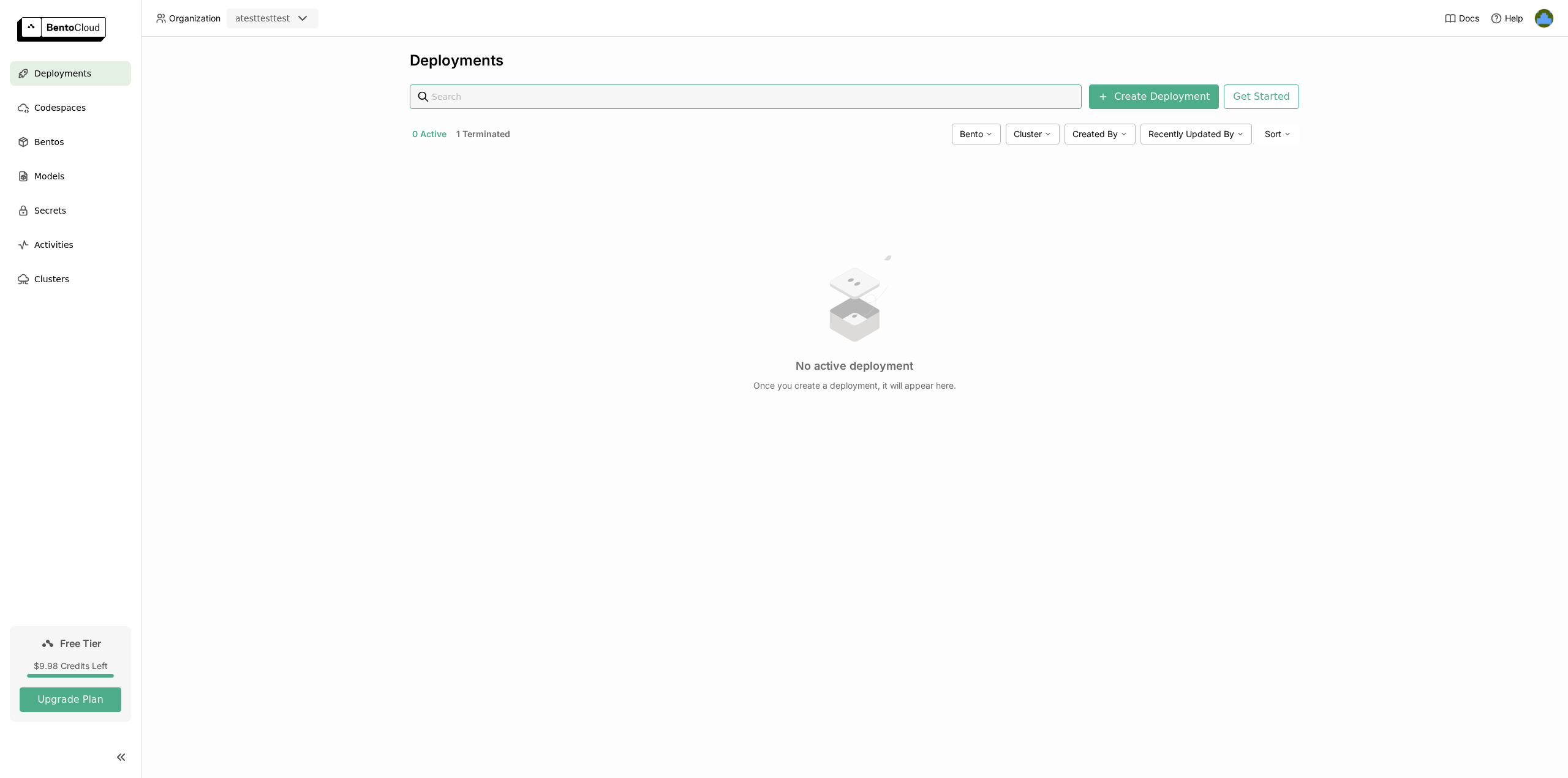
click at [1553, 11] on div at bounding box center [1544, 18] width 19 height 19
click at [1544, 15] on img at bounding box center [1544, 19] width 19 height 19
click at [1516, 115] on span "Logout" at bounding box center [1519, 115] width 27 height 11
click at [83, 103] on div "Codespaces" at bounding box center [70, 108] width 121 height 24
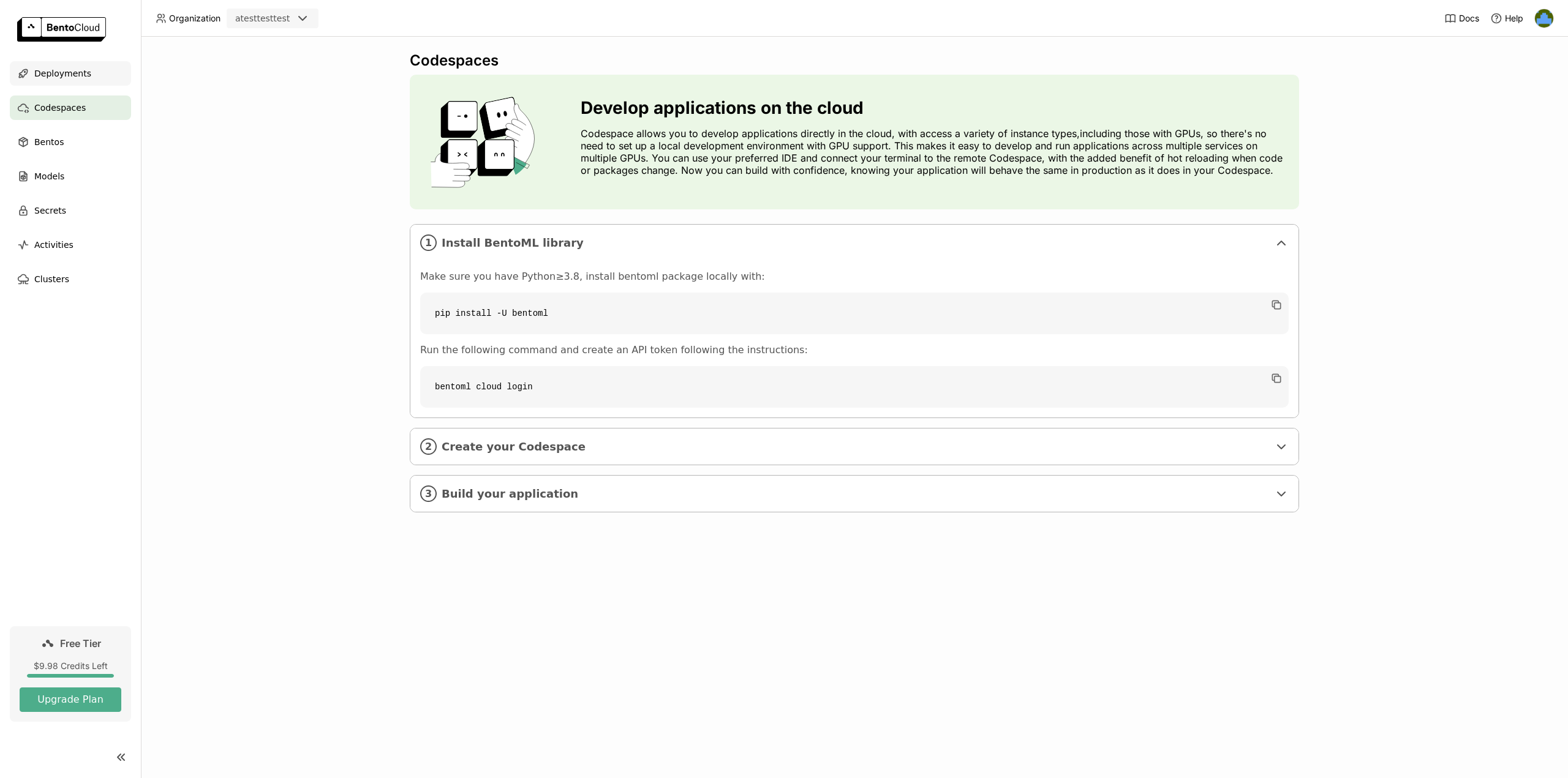
click at [82, 73] on span "Deployments" at bounding box center [62, 73] width 57 height 14
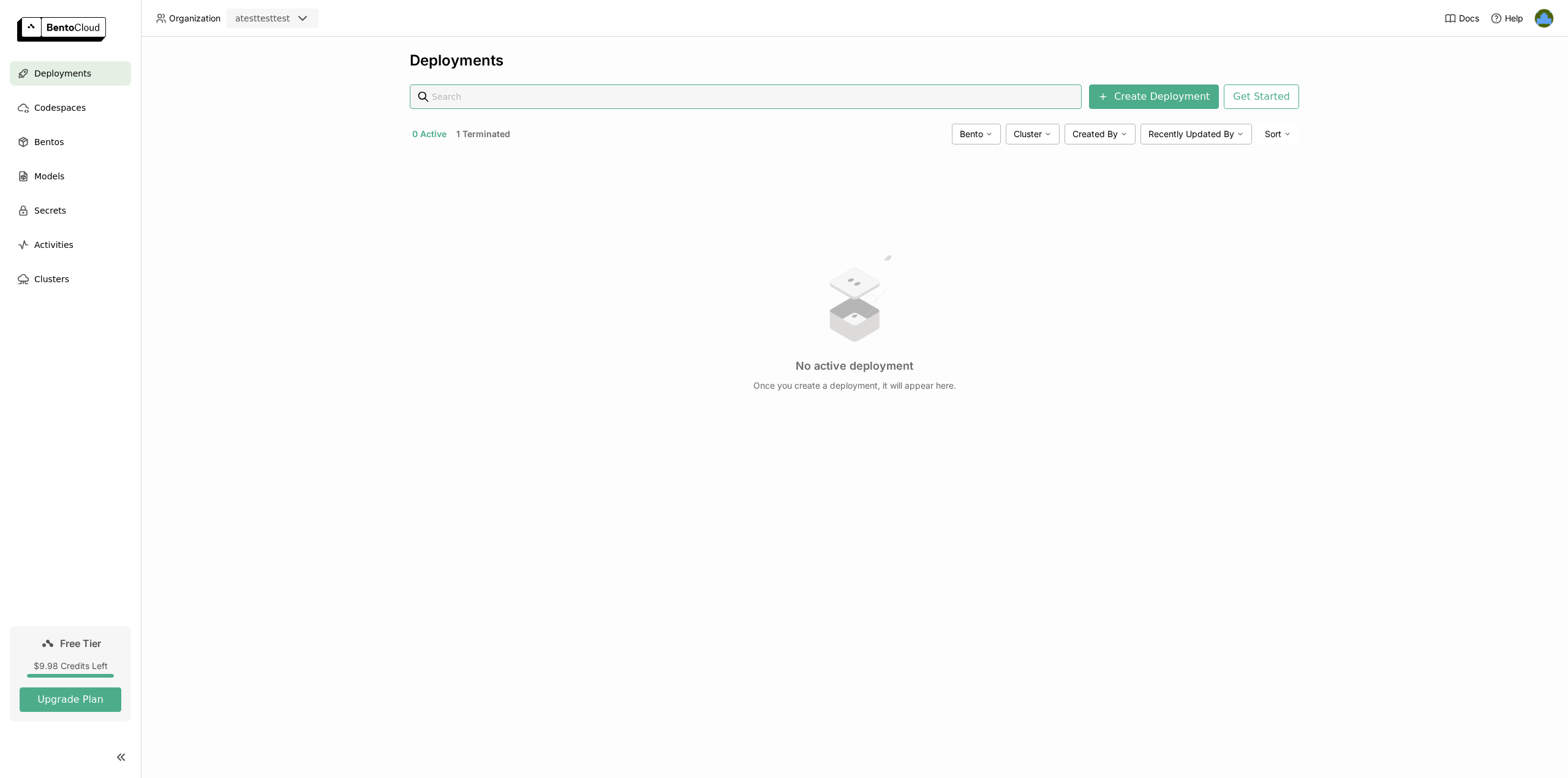
click at [86, 191] on ul "Deployments Codespaces Bentos Models Secrets Activities Clusters" at bounding box center [70, 176] width 141 height 230
click at [76, 243] on div "Activities" at bounding box center [70, 245] width 121 height 24
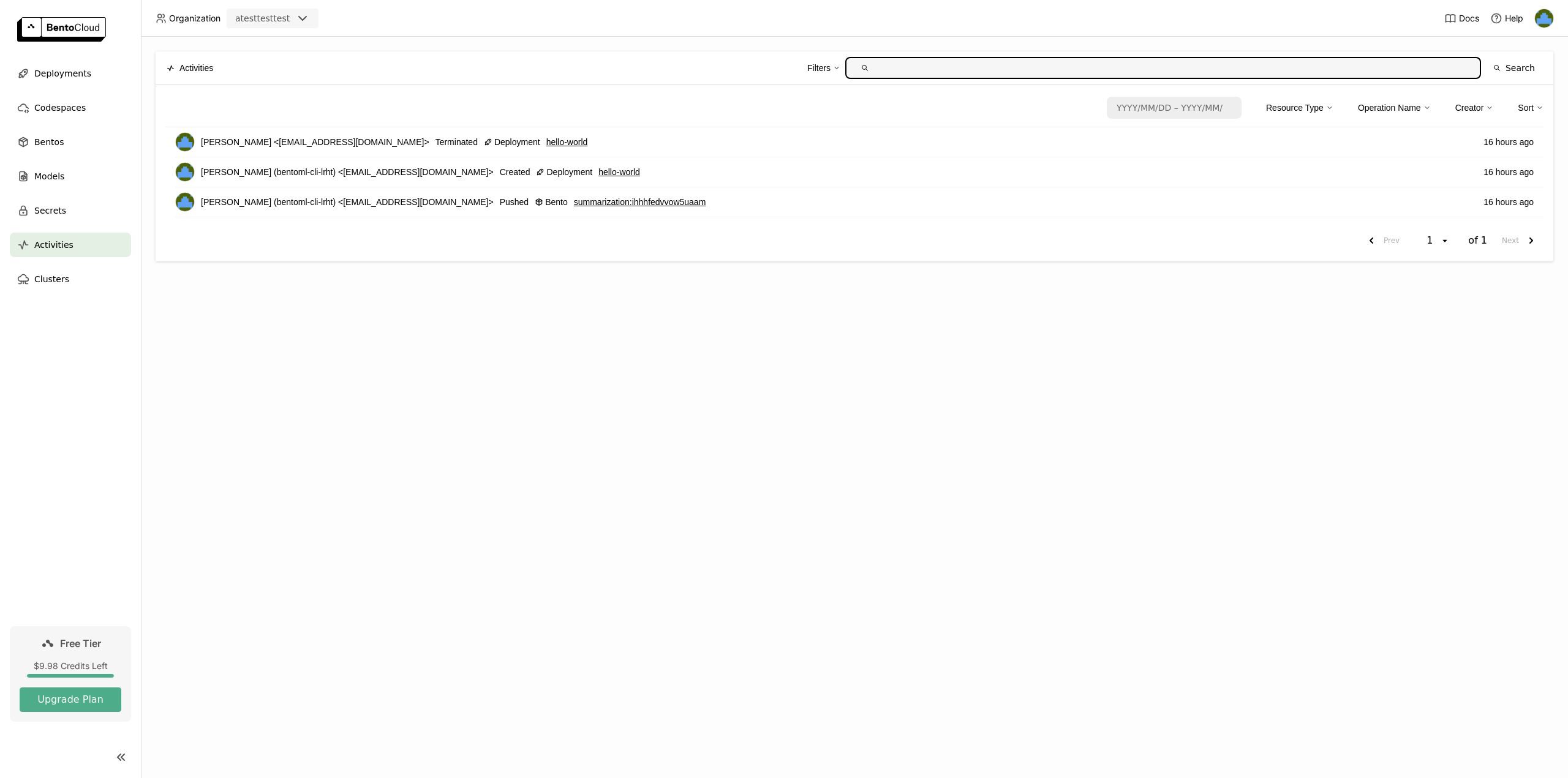
click at [271, 11] on div "atesttesttest" at bounding box center [262, 19] width 67 height 17
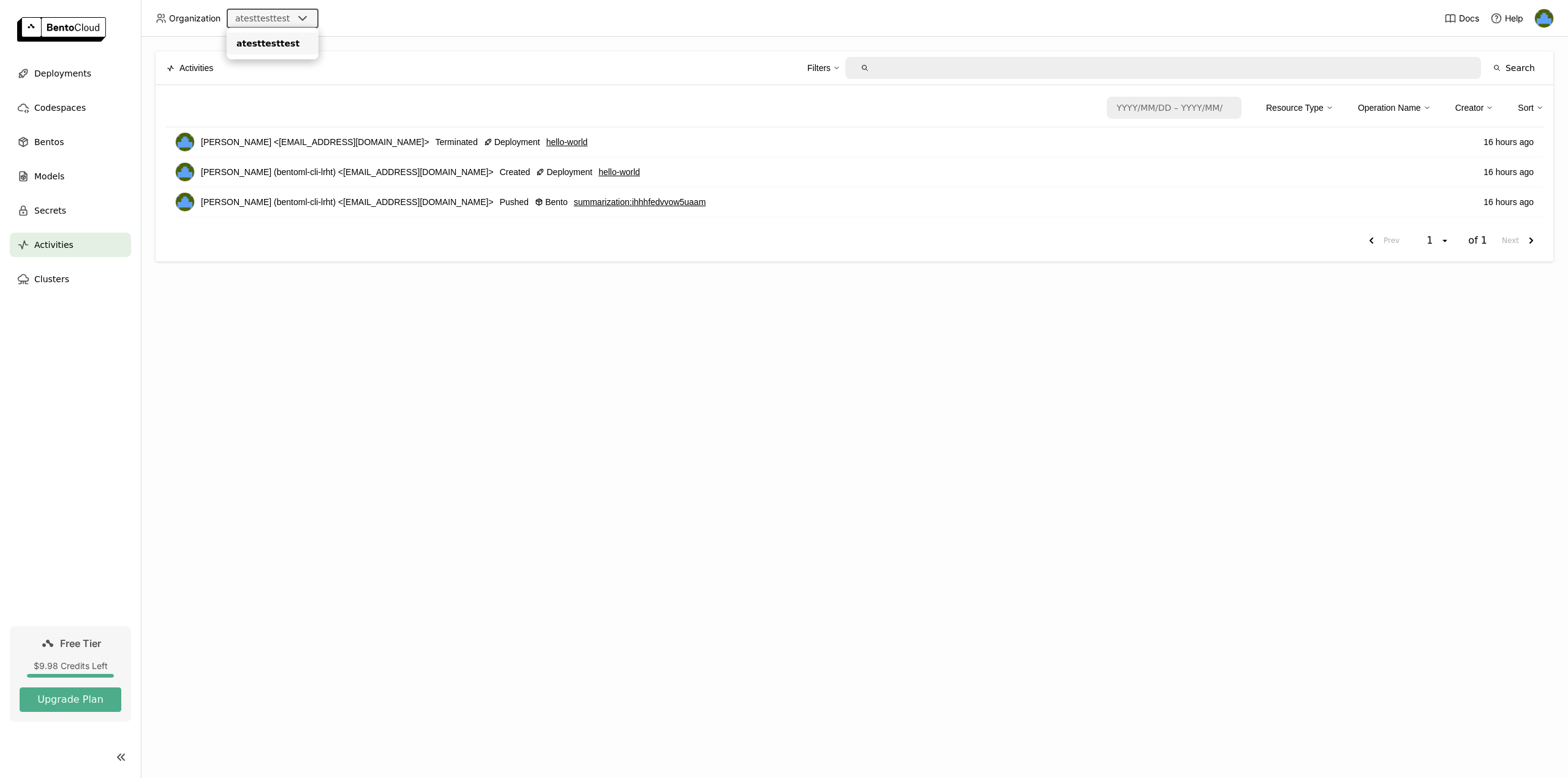
click at [294, 38] on div "atesttesttest" at bounding box center [273, 43] width 72 height 12
click at [81, 702] on button "Upgrade Plan" at bounding box center [70, 700] width 102 height 24
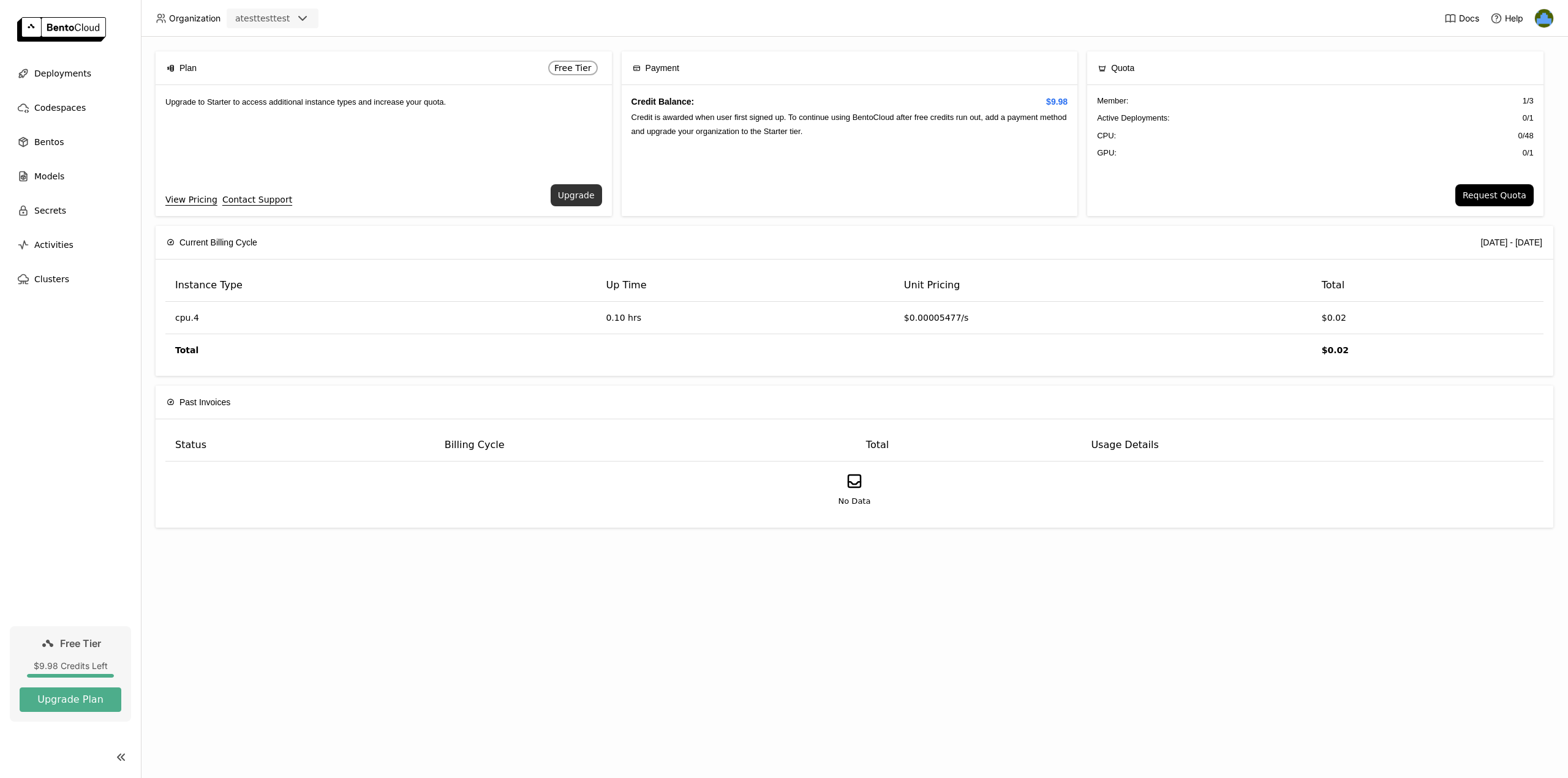
click at [577, 188] on button "Upgrade" at bounding box center [577, 195] width 52 height 22
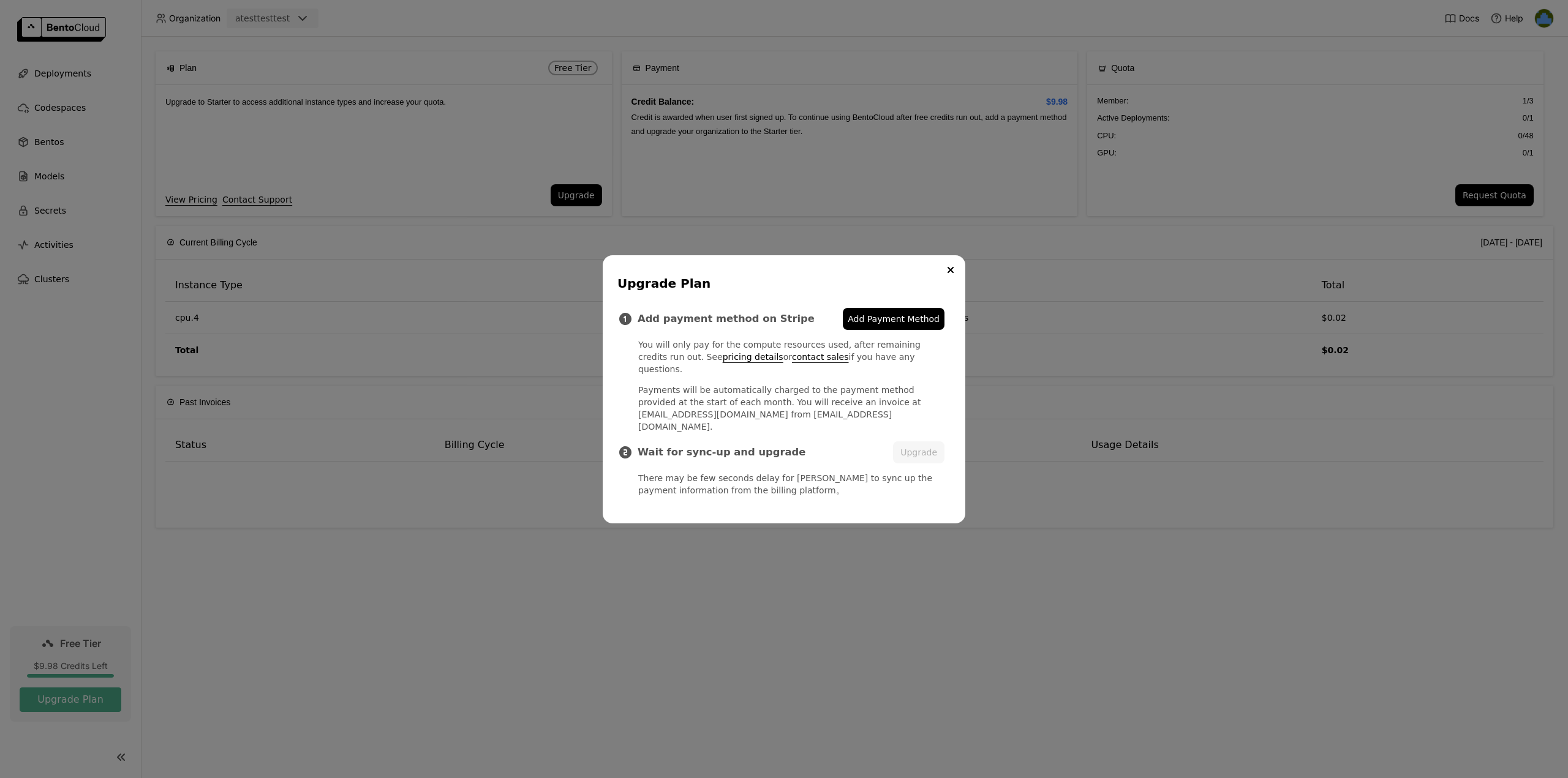
click at [889, 325] on span "Add Payment Method" at bounding box center [894, 318] width 92 height 12
click at [955, 277] on button "Close" at bounding box center [950, 270] width 14 height 14
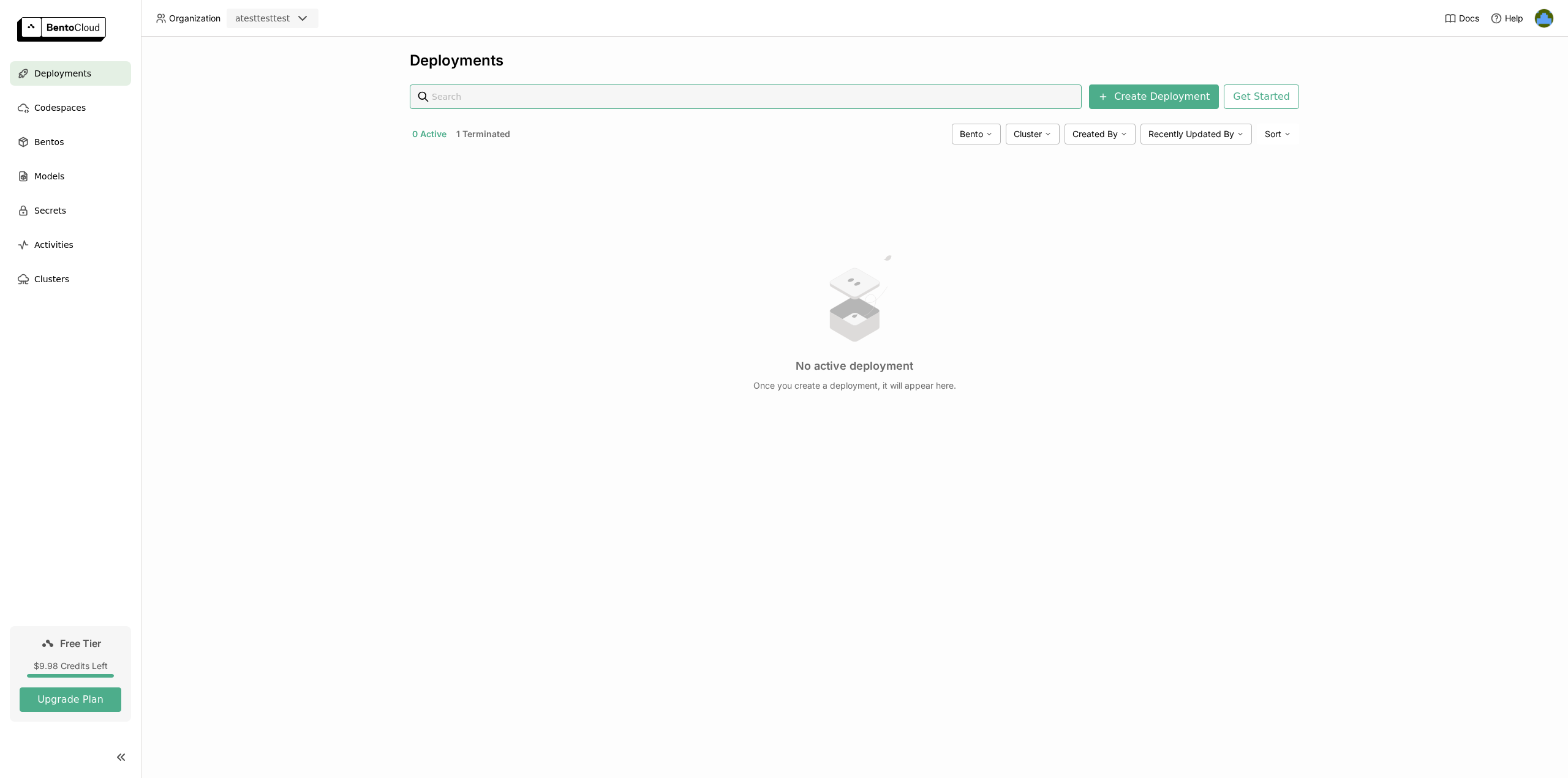
click at [1540, 12] on img at bounding box center [1544, 19] width 19 height 19
click at [1509, 118] on span "Logout" at bounding box center [1519, 115] width 27 height 11
